Goal: Information Seeking & Learning: Understand process/instructions

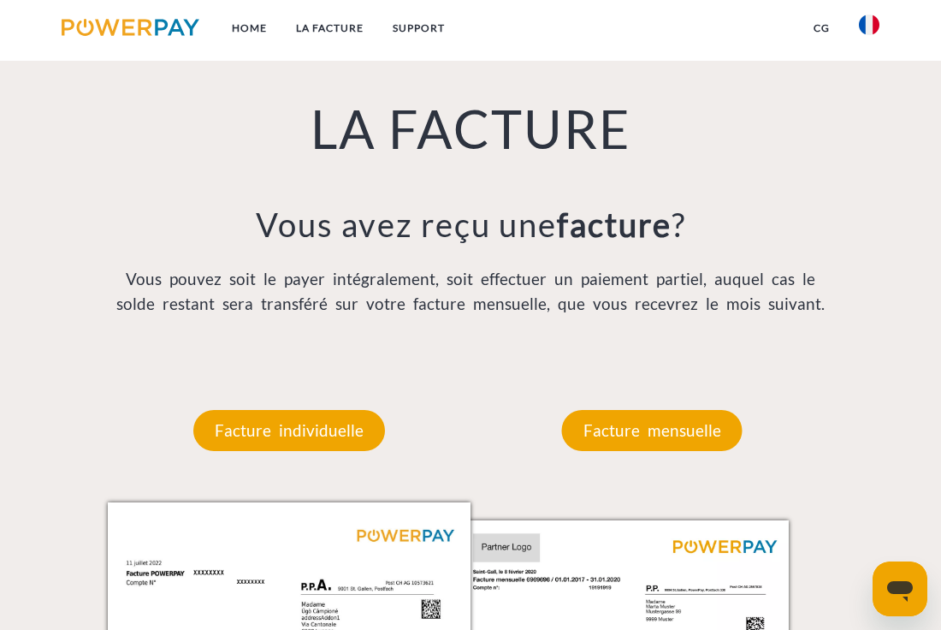
scroll to position [1184, 0]
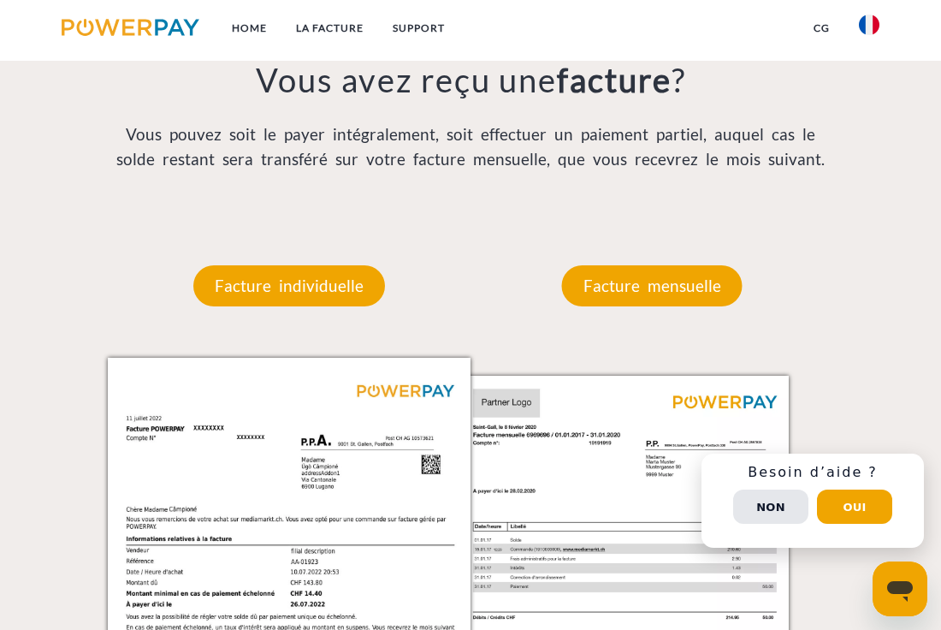
click at [713, 355] on div "Facture mensuelle" at bounding box center [652, 286] width 283 height 144
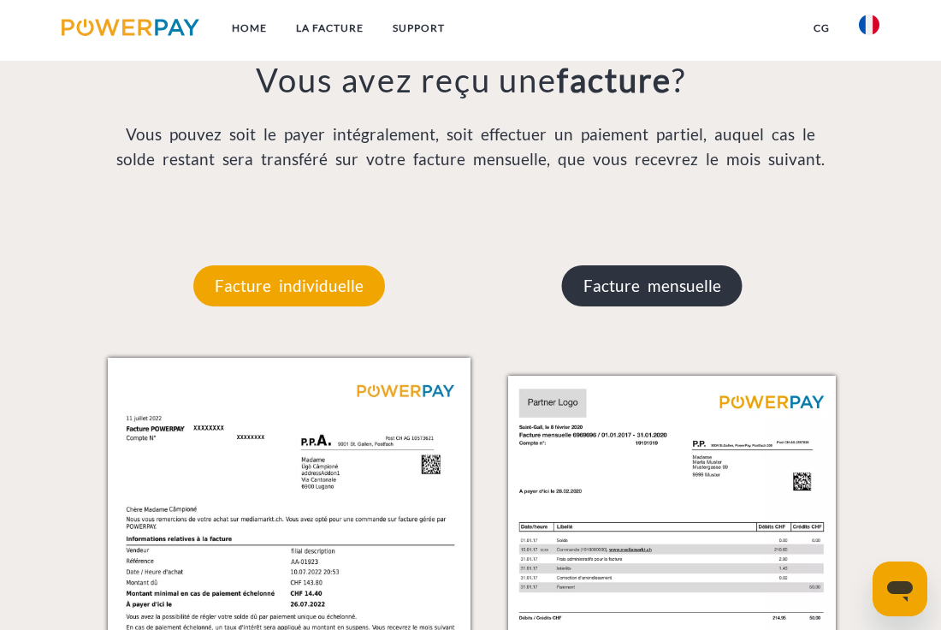
click at [680, 285] on p "Facture mensuelle" at bounding box center [652, 285] width 181 height 41
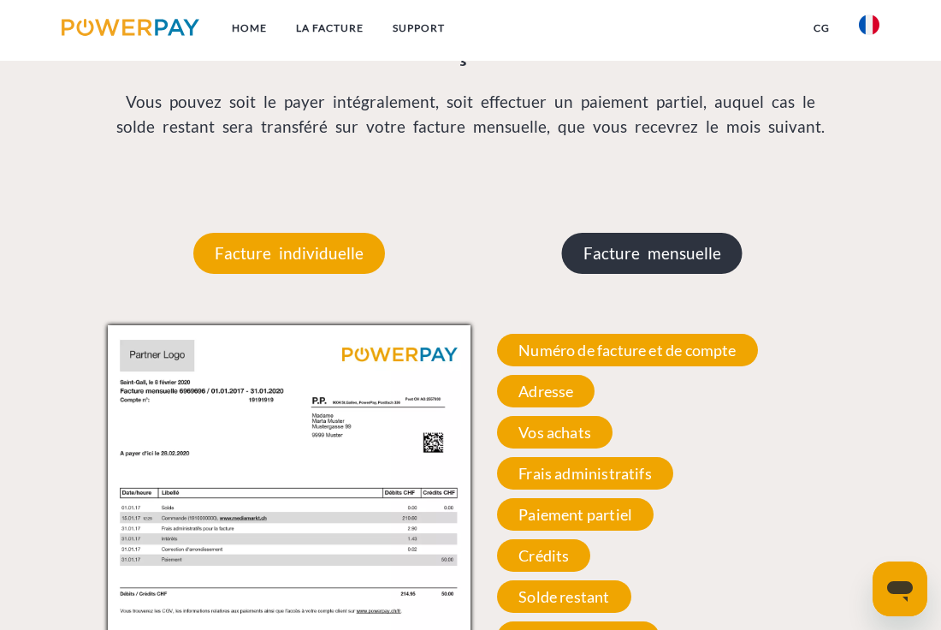
scroll to position [1312, 0]
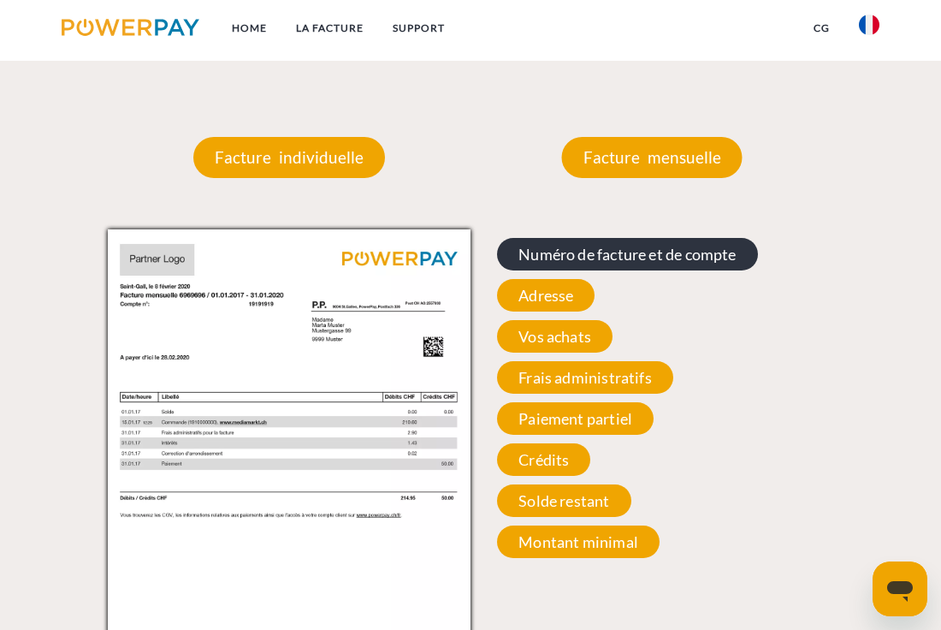
click at [604, 258] on span "Numéro de facture et de compte" at bounding box center [627, 254] width 260 height 33
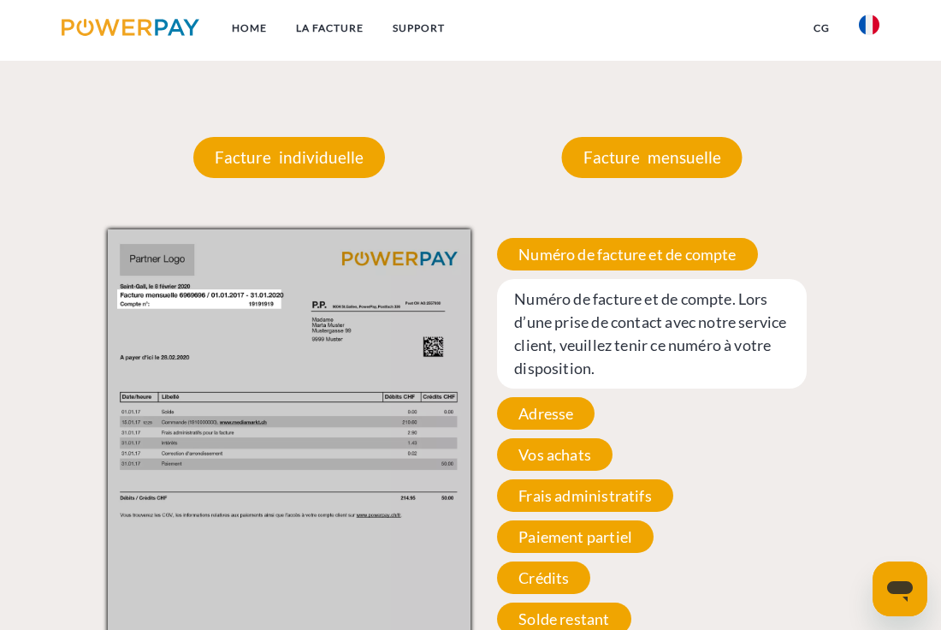
click at [436, 188] on div "Facture individuelle Facture individuelle Numéro de facture et de compte Numéro…" at bounding box center [289, 415] width 363 height 659
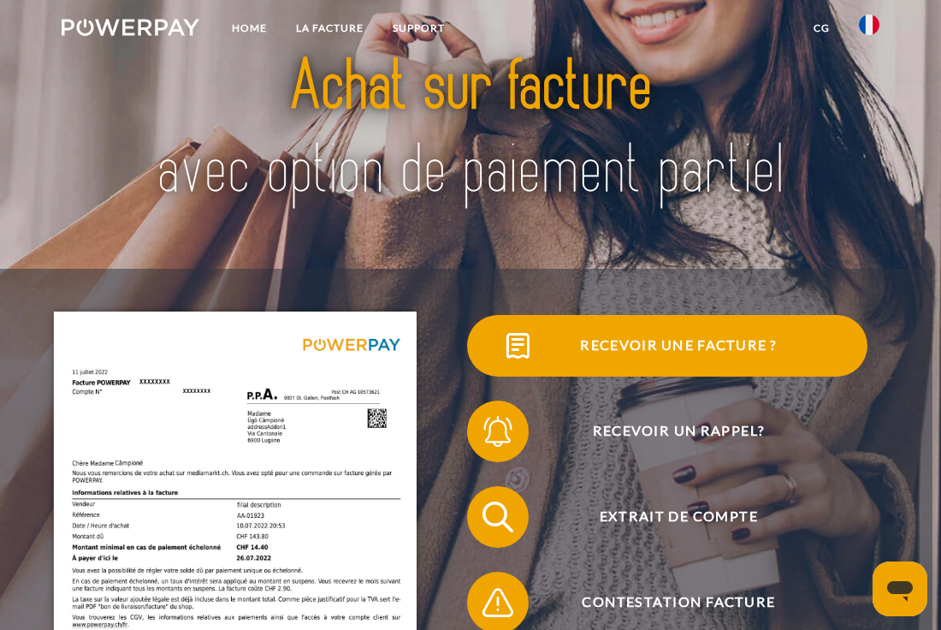
scroll to position [0, 0]
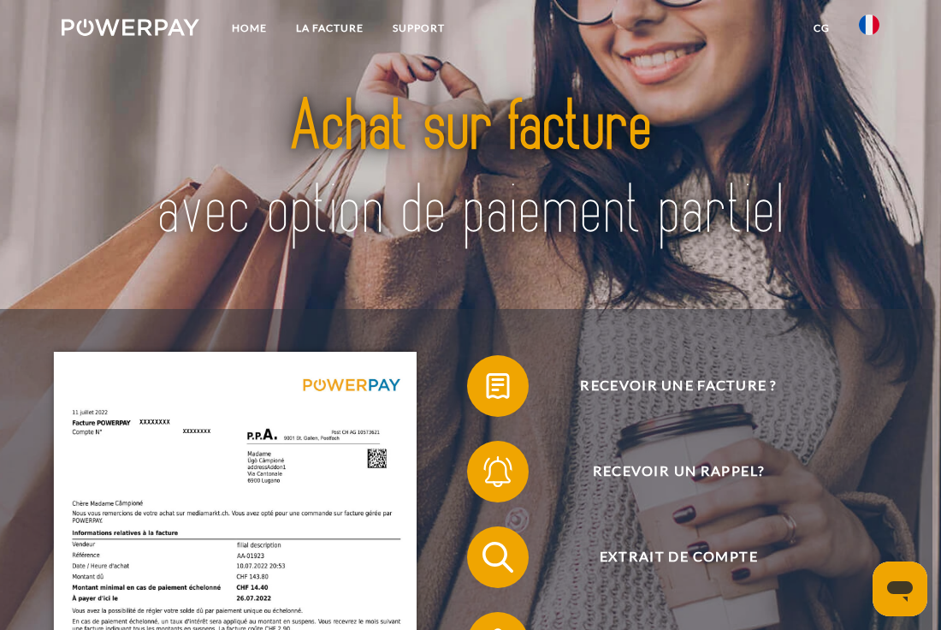
click at [823, 27] on link "CG" at bounding box center [821, 28] width 45 height 31
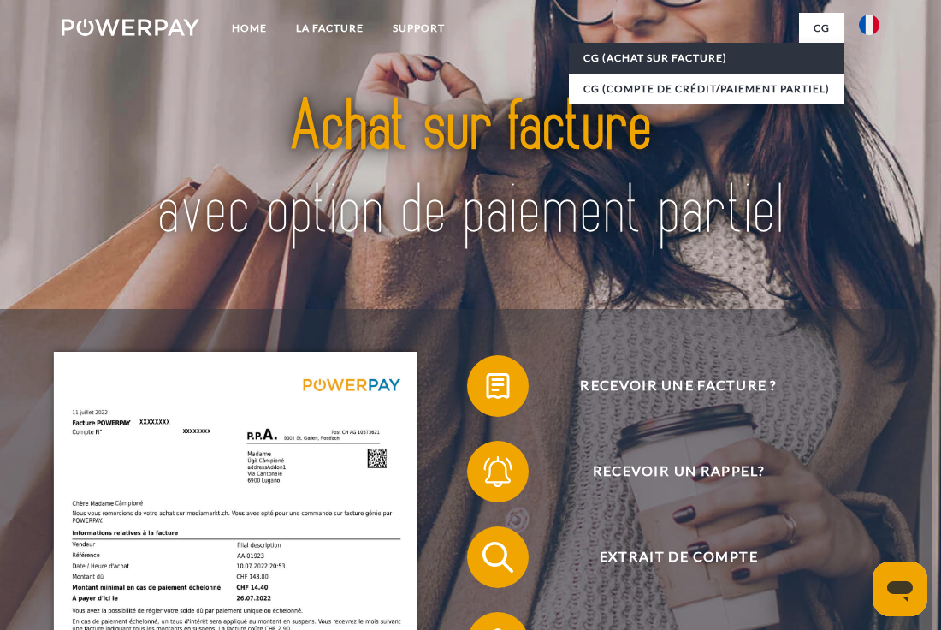
click at [731, 55] on link "CG (achat sur facture)" at bounding box center [706, 58] width 275 height 31
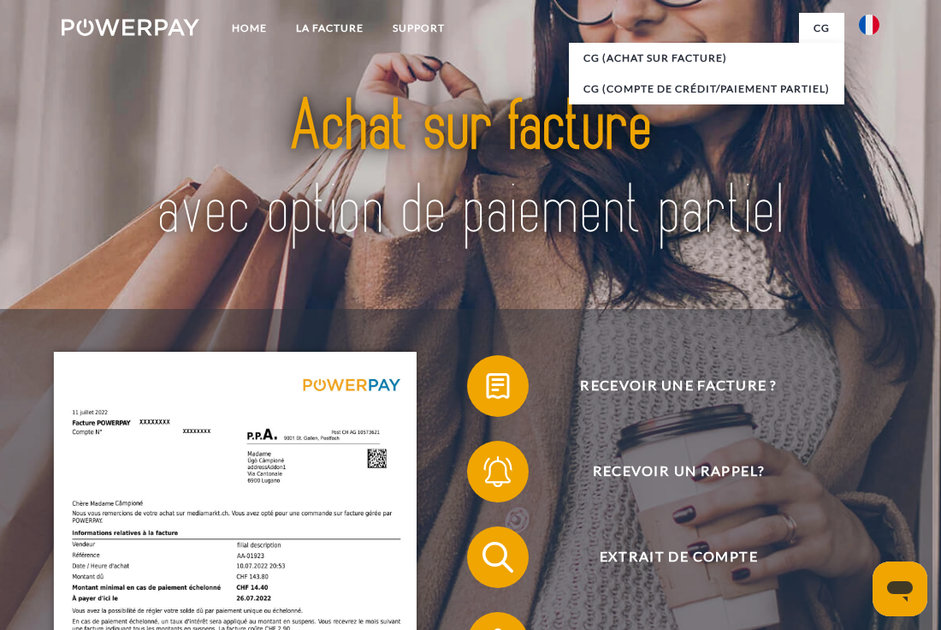
scroll to position [542, 0]
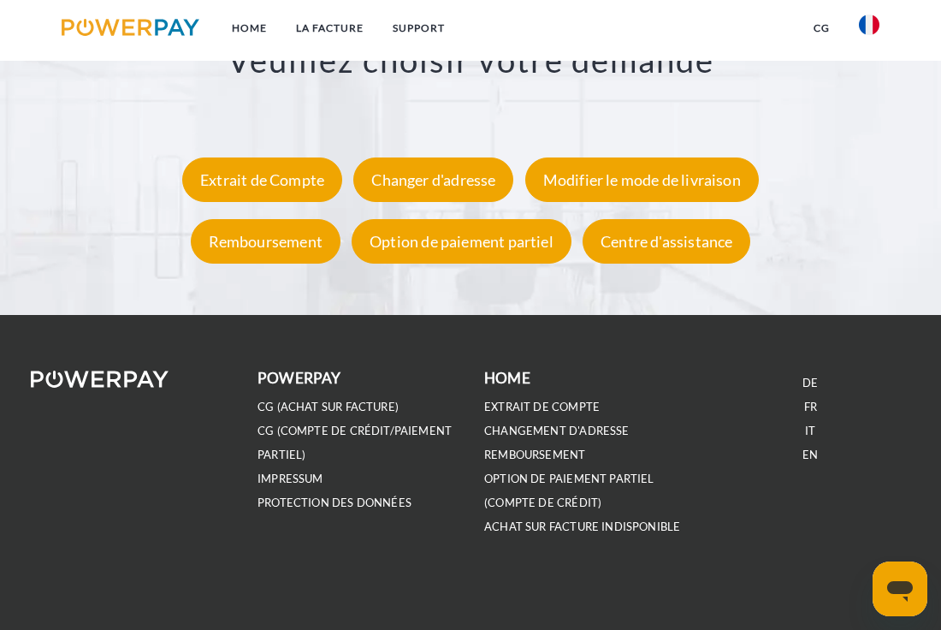
scroll to position [2726, 0]
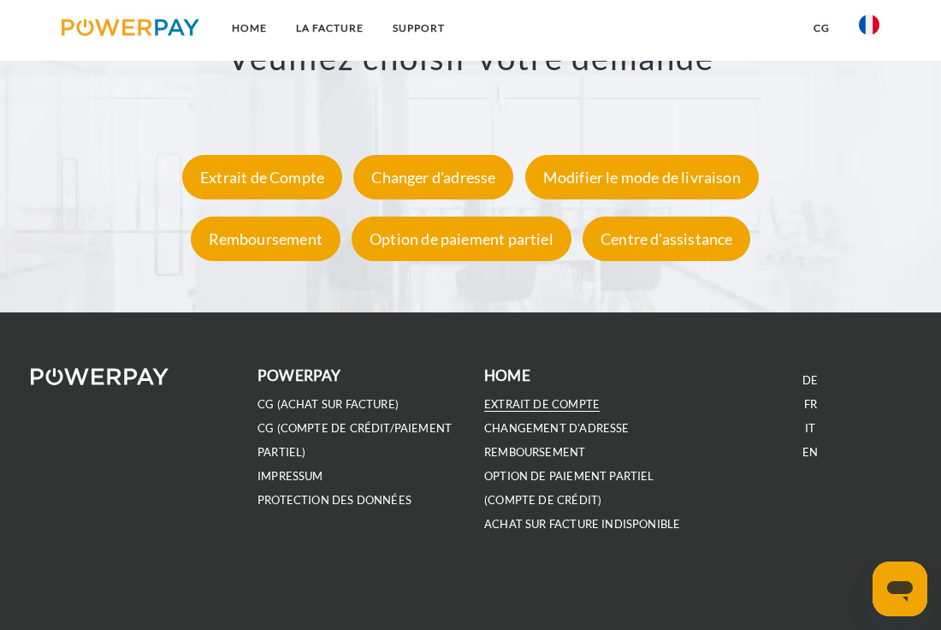
click at [553, 402] on link "EXTRAIT DE COMPTE" at bounding box center [541, 404] width 115 height 15
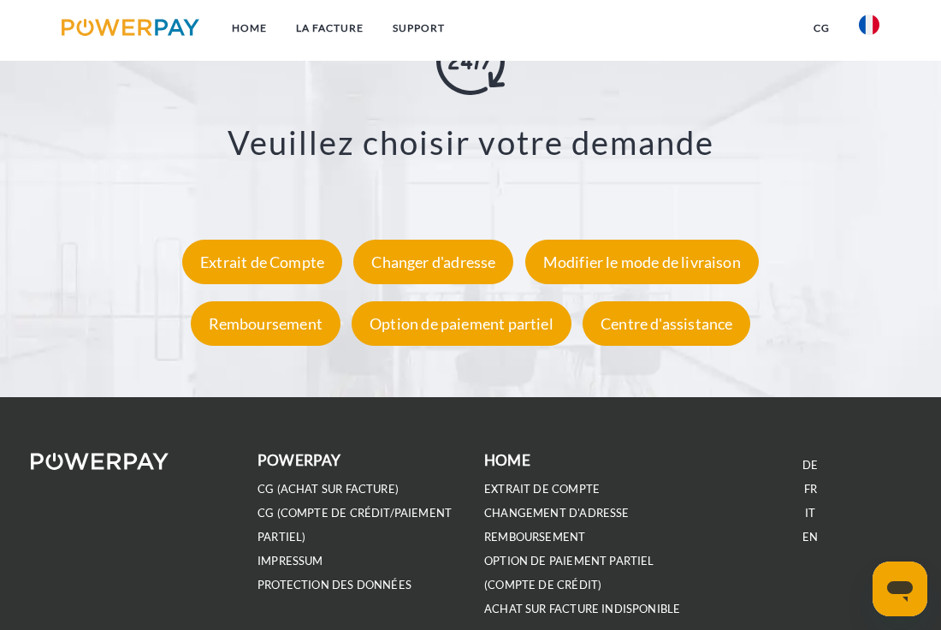
scroll to position [2637, 0]
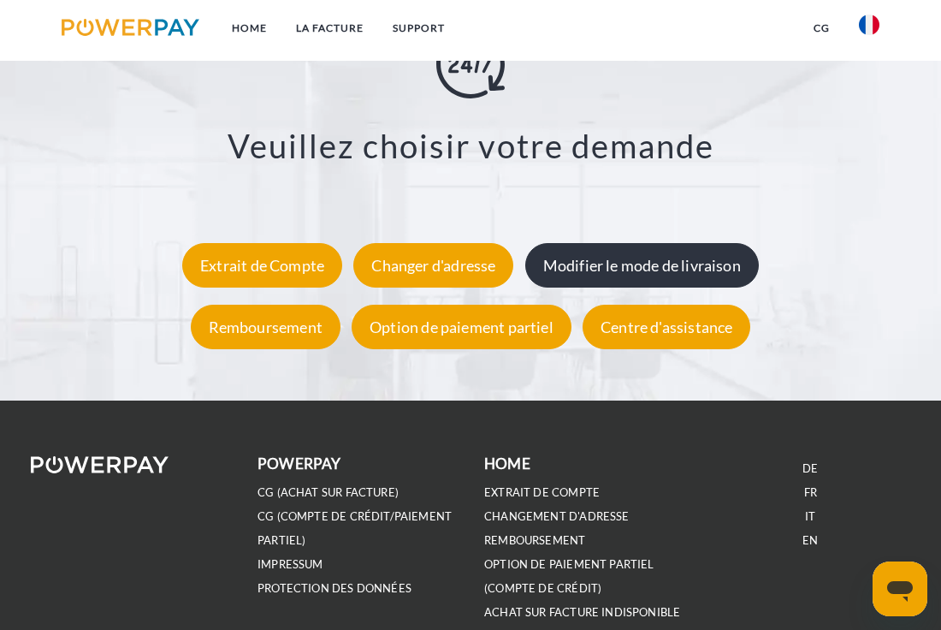
click at [678, 277] on div "Modifier le mode de livraison" at bounding box center [642, 265] width 234 height 44
